Goal: Task Accomplishment & Management: Manage account settings

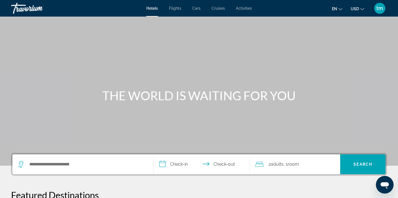
click at [379, 10] on span "tm" at bounding box center [379, 9] width 7 height 6
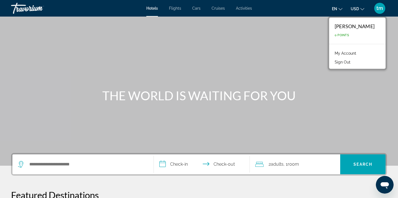
click at [344, 53] on link "My Account" at bounding box center [345, 53] width 27 height 7
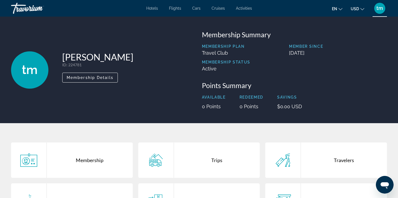
click at [246, 49] on div "Membership Plan Travel Club" at bounding box center [226, 52] width 49 height 16
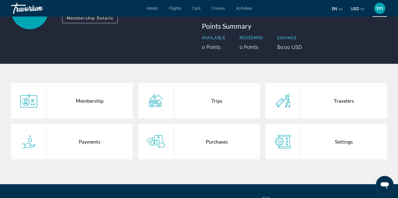
scroll to position [61, 0]
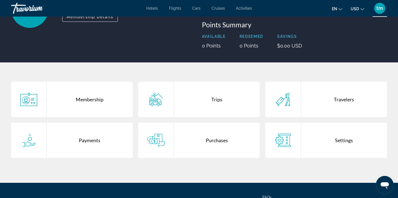
click at [97, 97] on div "Membership" at bounding box center [90, 99] width 86 height 35
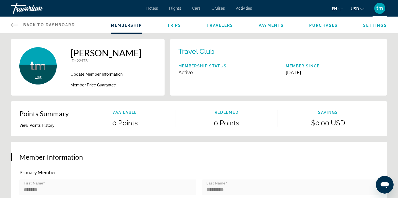
click at [105, 85] on span "Member Price Guarantee" at bounding box center [93, 85] width 45 height 4
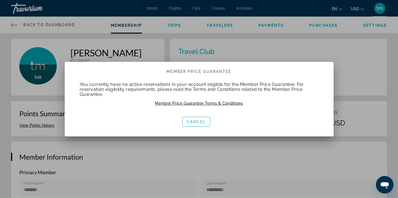
click at [198, 103] on span "Member Price Guarantee Terms & Conditions" at bounding box center [199, 103] width 88 height 4
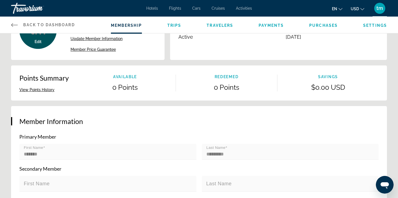
scroll to position [36, 0]
click at [31, 149] on mat-label "First Name" at bounding box center [33, 148] width 19 height 4
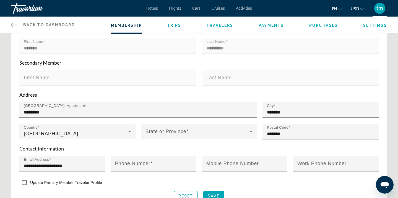
scroll to position [145, 0]
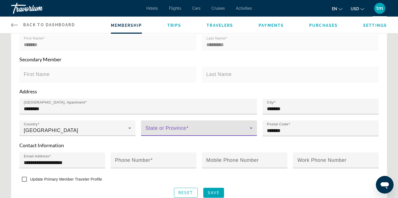
click at [194, 128] on span "Main content" at bounding box center [198, 130] width 105 height 7
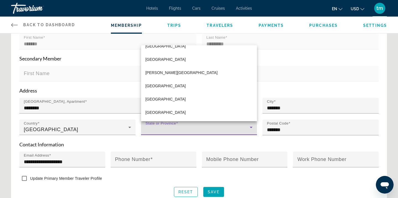
scroll to position [144, 0]
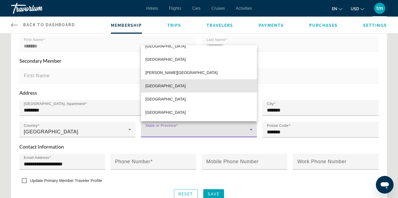
click at [188, 83] on mat-option "[GEOGRAPHIC_DATA]" at bounding box center [199, 85] width 116 height 13
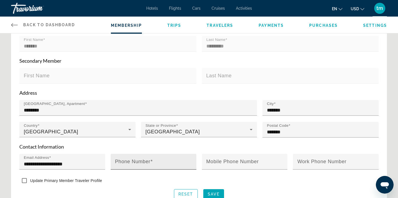
click at [145, 163] on mat-label "Phone Number" at bounding box center [132, 162] width 35 height 6
click at [145, 163] on input "Phone Number" at bounding box center [155, 164] width 80 height 7
type input "**********"
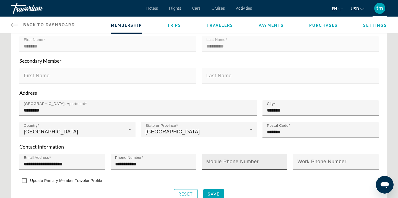
click at [254, 163] on mat-label "Mobile Phone Number" at bounding box center [232, 162] width 53 height 6
click at [254, 163] on input "Mobile Phone Number" at bounding box center [246, 164] width 80 height 7
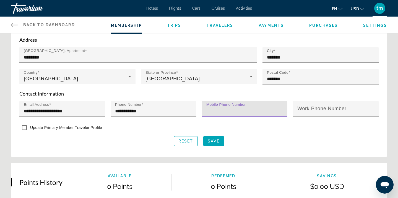
scroll to position [198, 0]
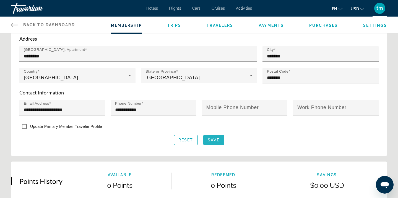
click at [219, 140] on span "Save" at bounding box center [214, 140] width 12 height 4
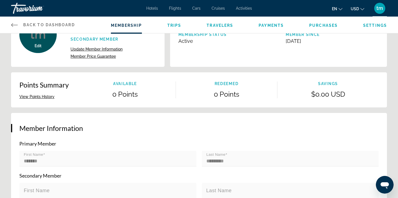
scroll to position [32, 0]
click at [106, 56] on span "Member Price Guarantee" at bounding box center [93, 56] width 45 height 4
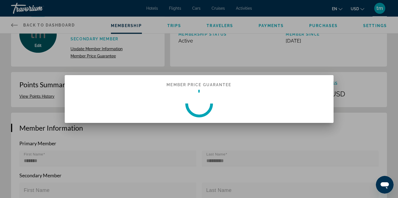
scroll to position [0, 0]
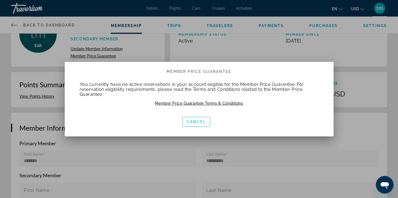
click at [172, 52] on div at bounding box center [199, 99] width 398 height 198
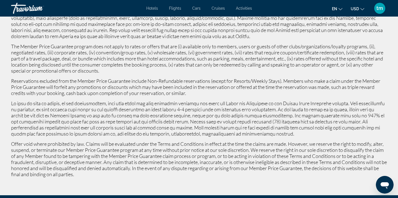
scroll to position [176, 0]
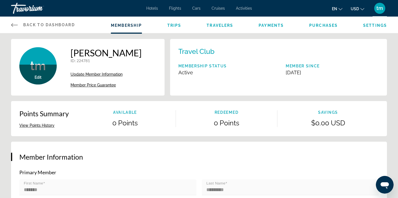
click at [47, 124] on button "View Points History" at bounding box center [36, 125] width 35 height 5
